Goal: Find specific page/section: Find specific page/section

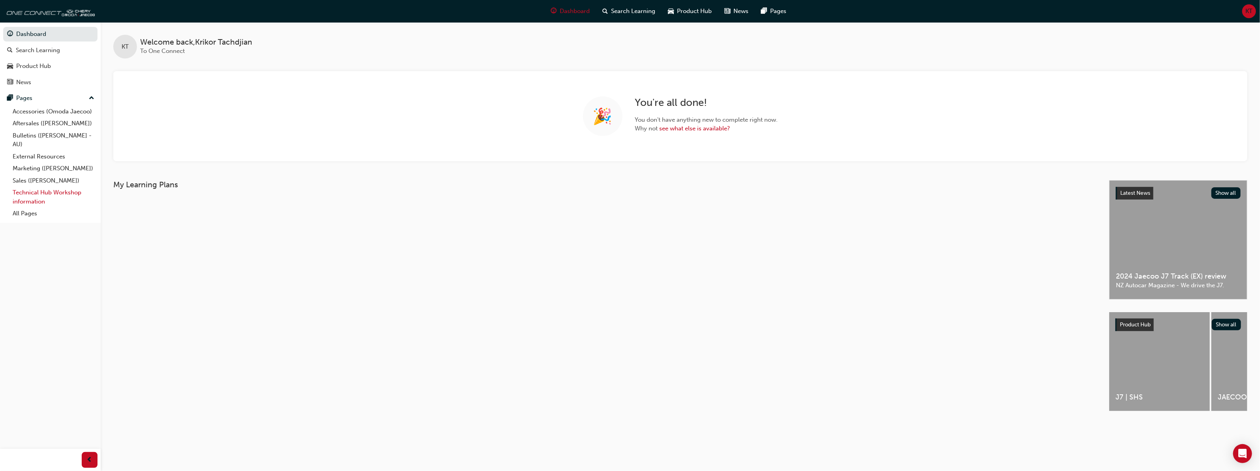
click at [37, 195] on link "Technical Hub Workshop information" at bounding box center [53, 196] width 88 height 21
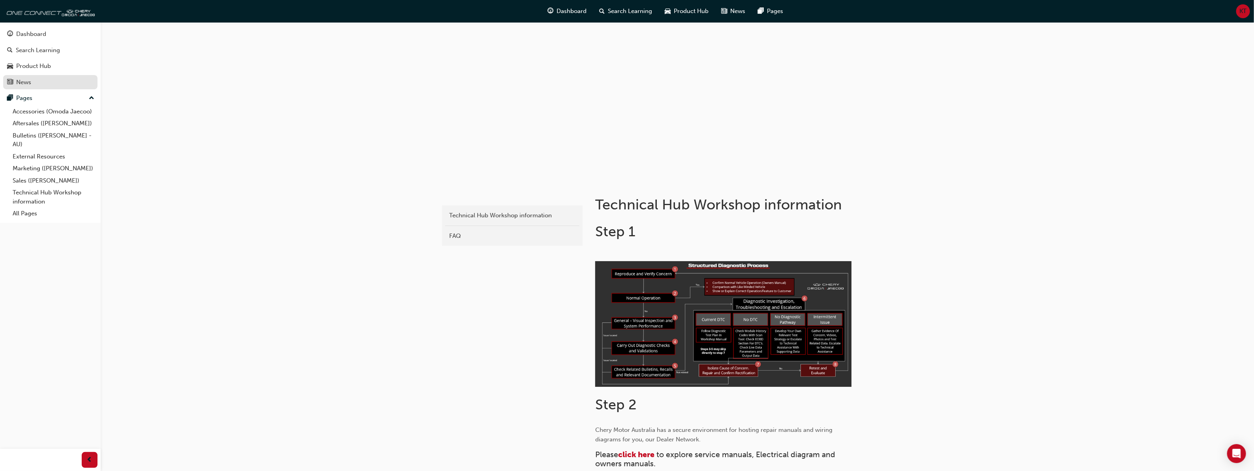
click at [25, 78] on div "News" at bounding box center [23, 82] width 15 height 9
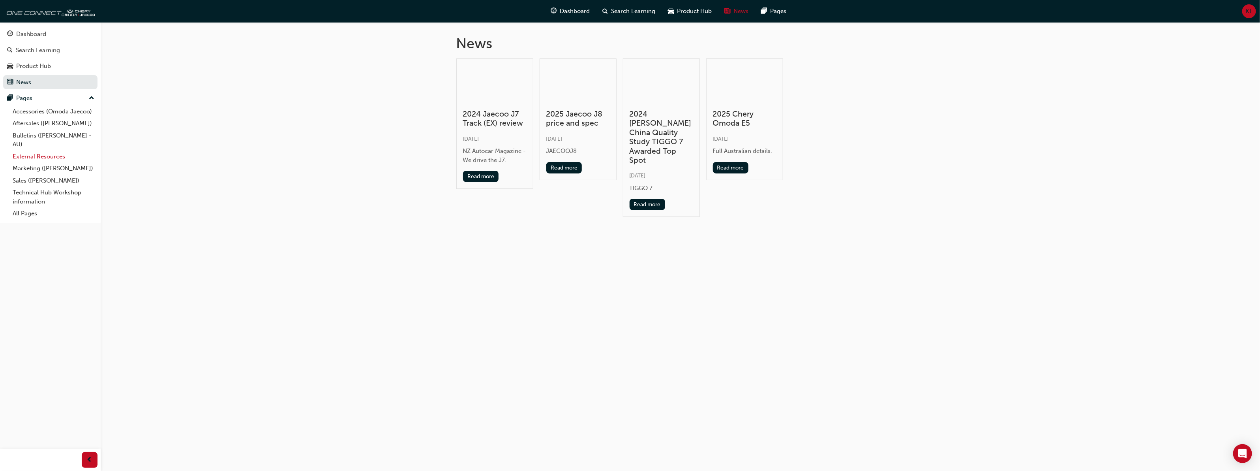
click at [25, 155] on link "External Resources" at bounding box center [53, 156] width 88 height 12
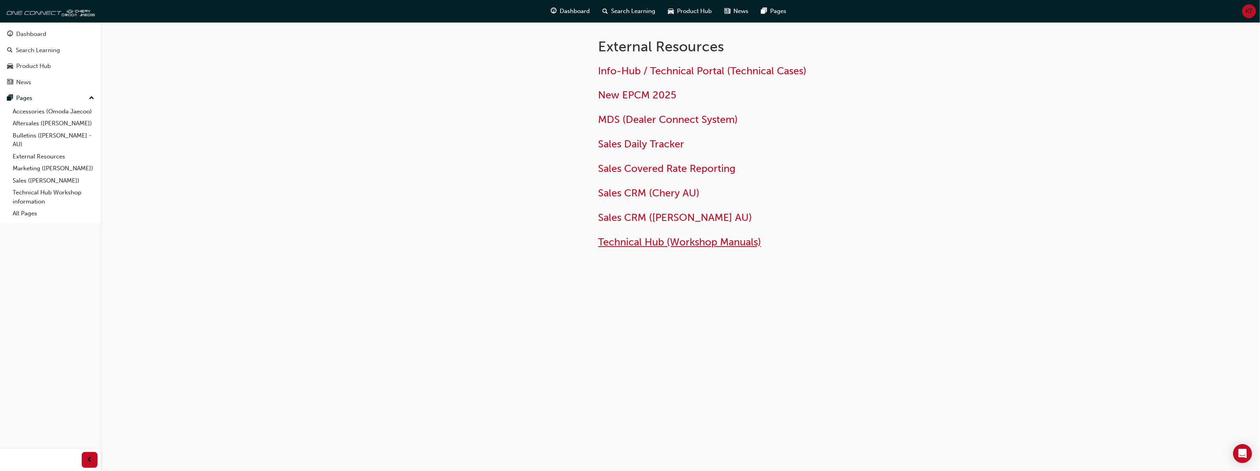
click at [637, 244] on span "Technical Hub (Workshop Manuals)" at bounding box center [680, 242] width 163 height 12
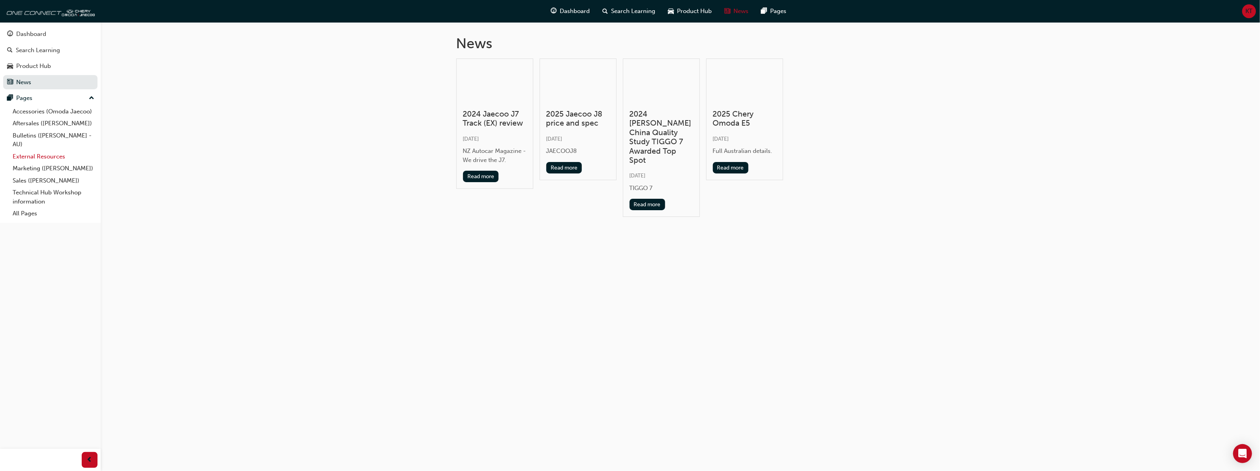
click at [45, 159] on link "External Resources" at bounding box center [53, 156] width 88 height 12
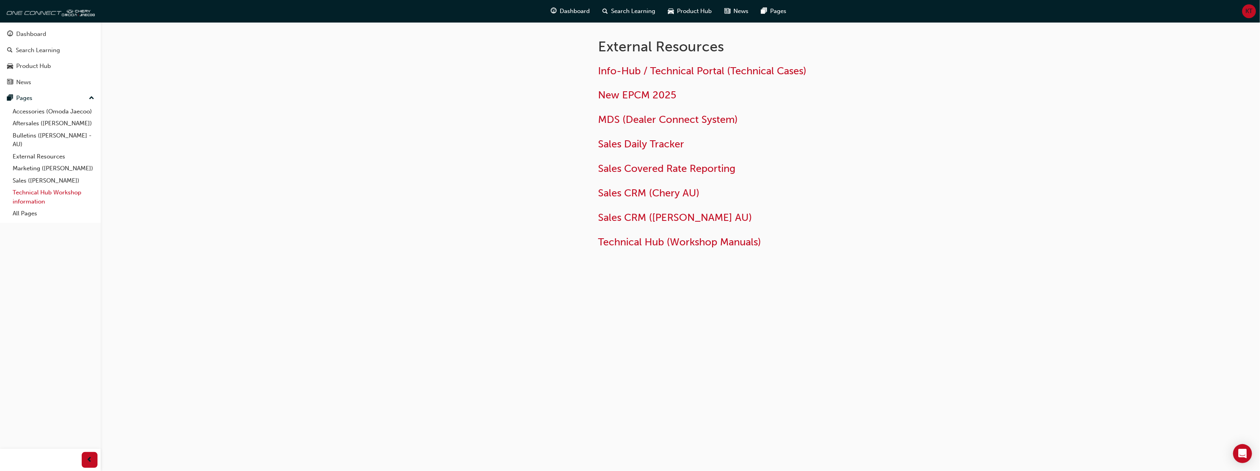
click at [40, 198] on link "Technical Hub Workshop information" at bounding box center [53, 196] width 88 height 21
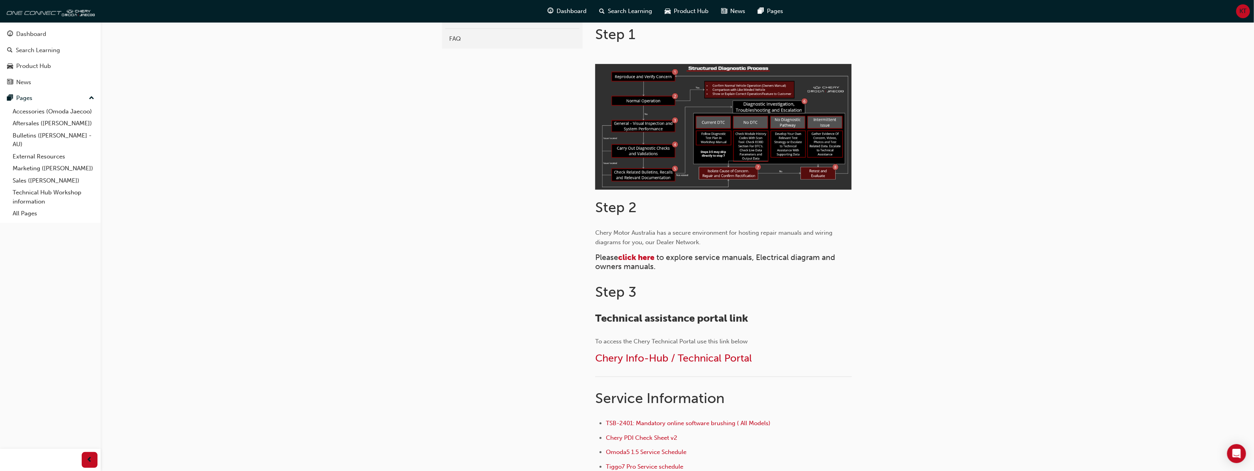
scroll to position [276, 0]
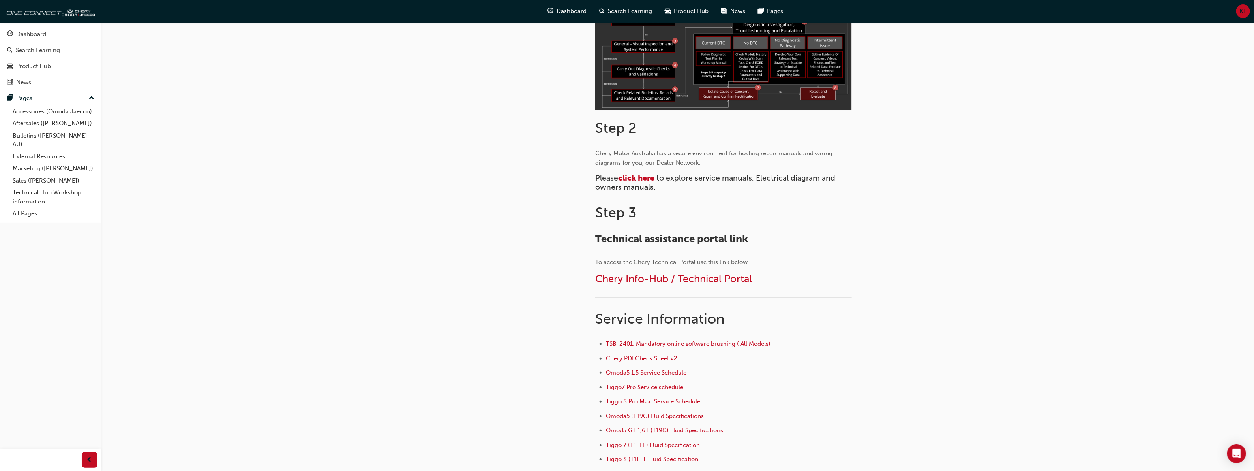
click at [644, 175] on span "click here" at bounding box center [636, 177] width 36 height 9
